Goal: Connect with others: Connect with others

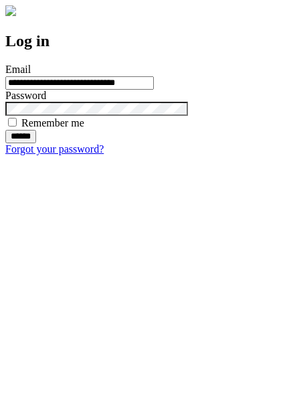
type input "**********"
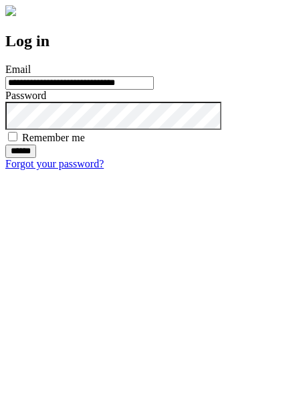
click at [36, 158] on input "******" at bounding box center [20, 150] width 31 height 13
